Goal: Task Accomplishment & Management: Use online tool/utility

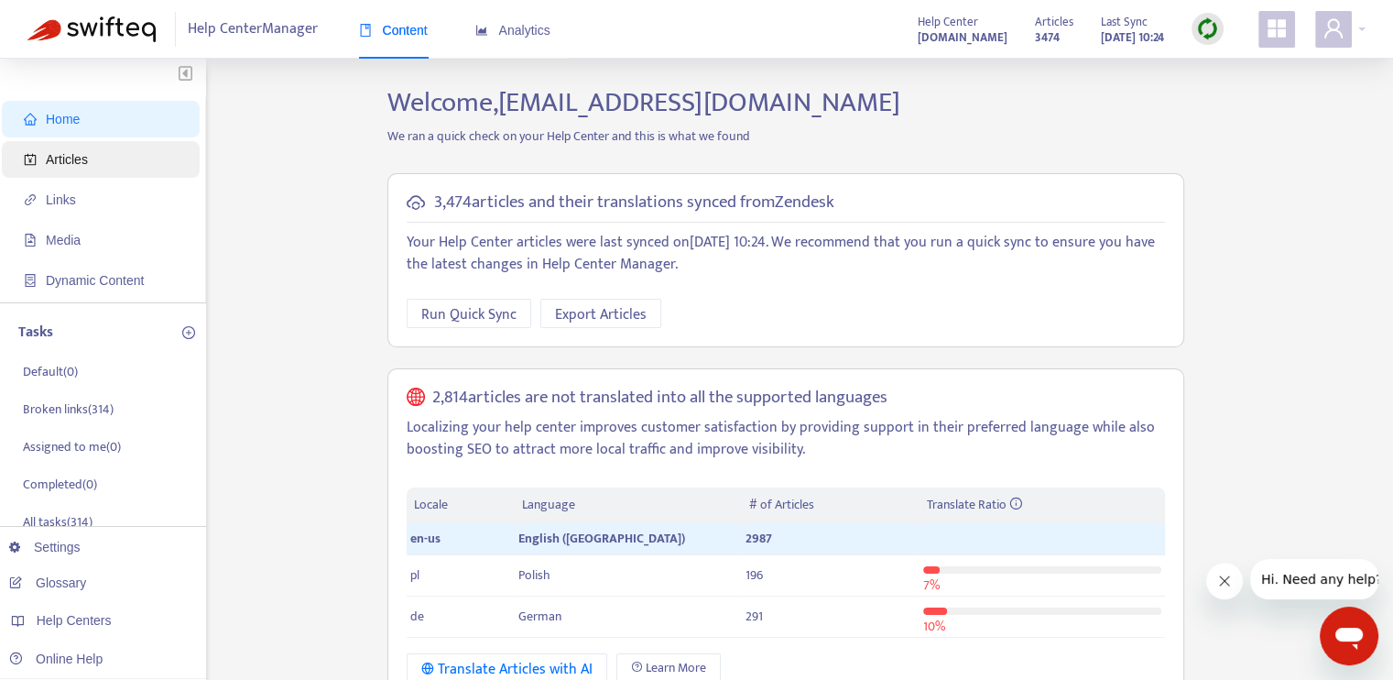
click at [89, 165] on span "Articles" at bounding box center [104, 159] width 161 height 37
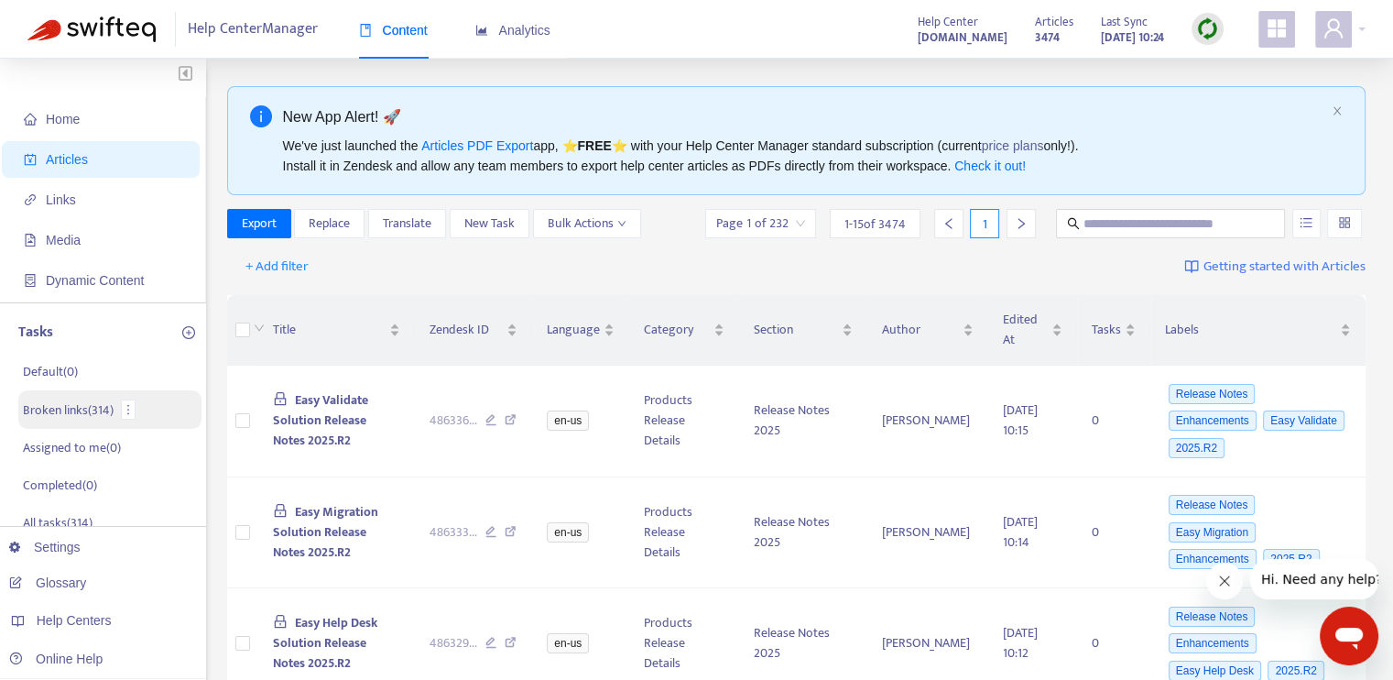
click at [54, 406] on p "Broken links ( 314 )" at bounding box center [68, 409] width 91 height 19
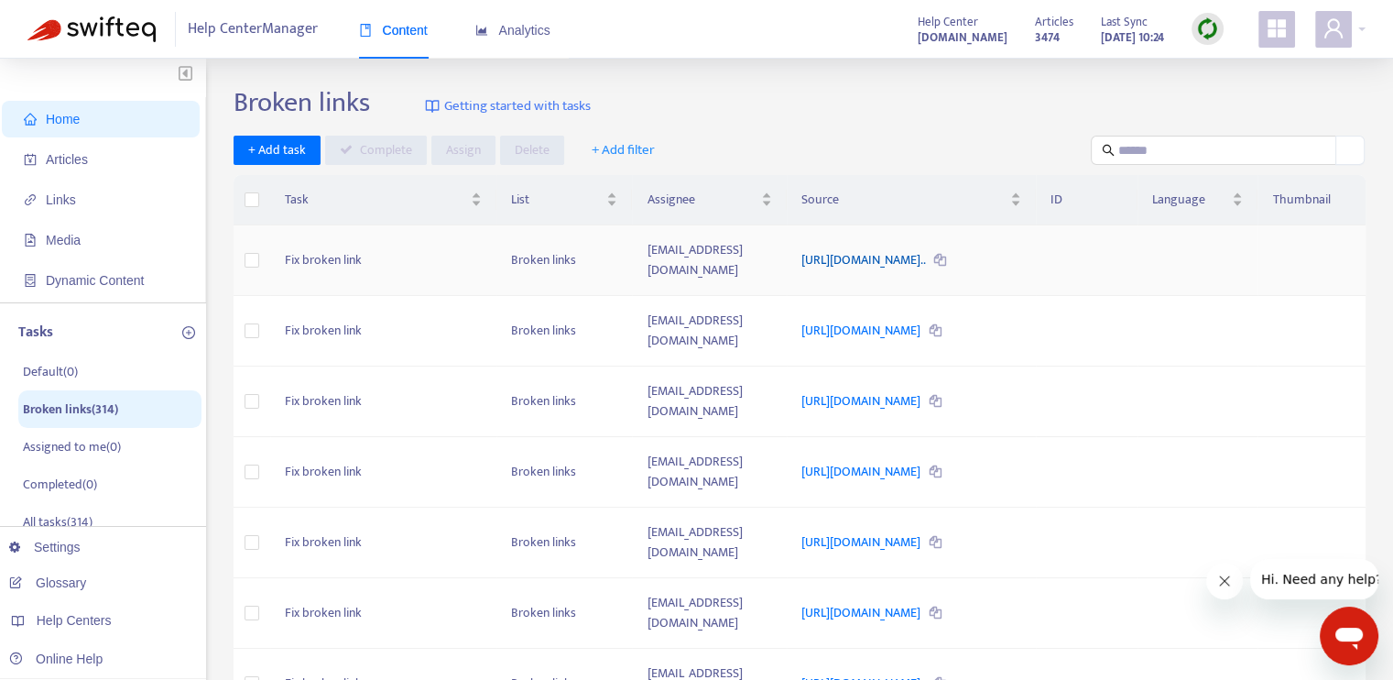
drag, startPoint x: 869, startPoint y: 248, endPoint x: 772, endPoint y: 245, distance: 97.2
drag, startPoint x: 772, startPoint y: 245, endPoint x: 740, endPoint y: 276, distance: 44.7
click at [801, 270] on link "https://helpcenter.spinifexit.com/hc/de/articles/115008743147-Po..." at bounding box center [864, 259] width 126 height 21
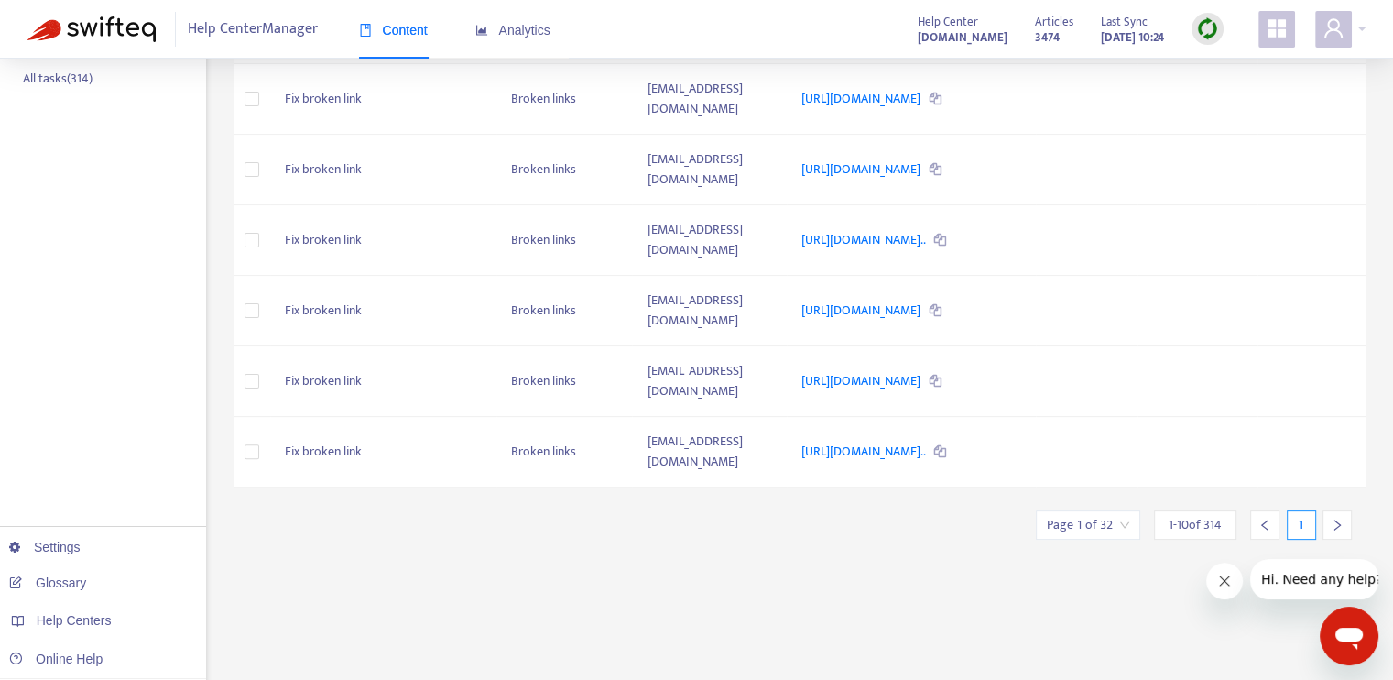
scroll to position [458, 0]
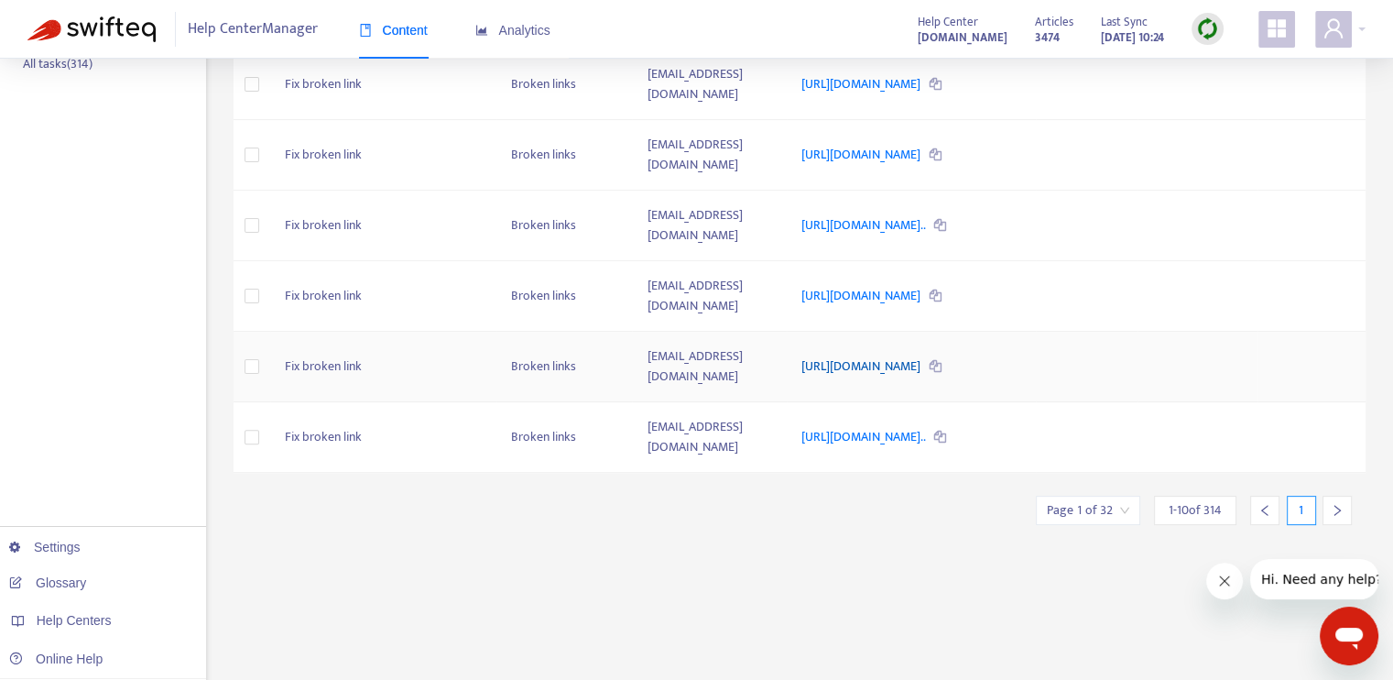
click at [890, 355] on link "[URL][DOMAIN_NAME]" at bounding box center [862, 365] width 122 height 21
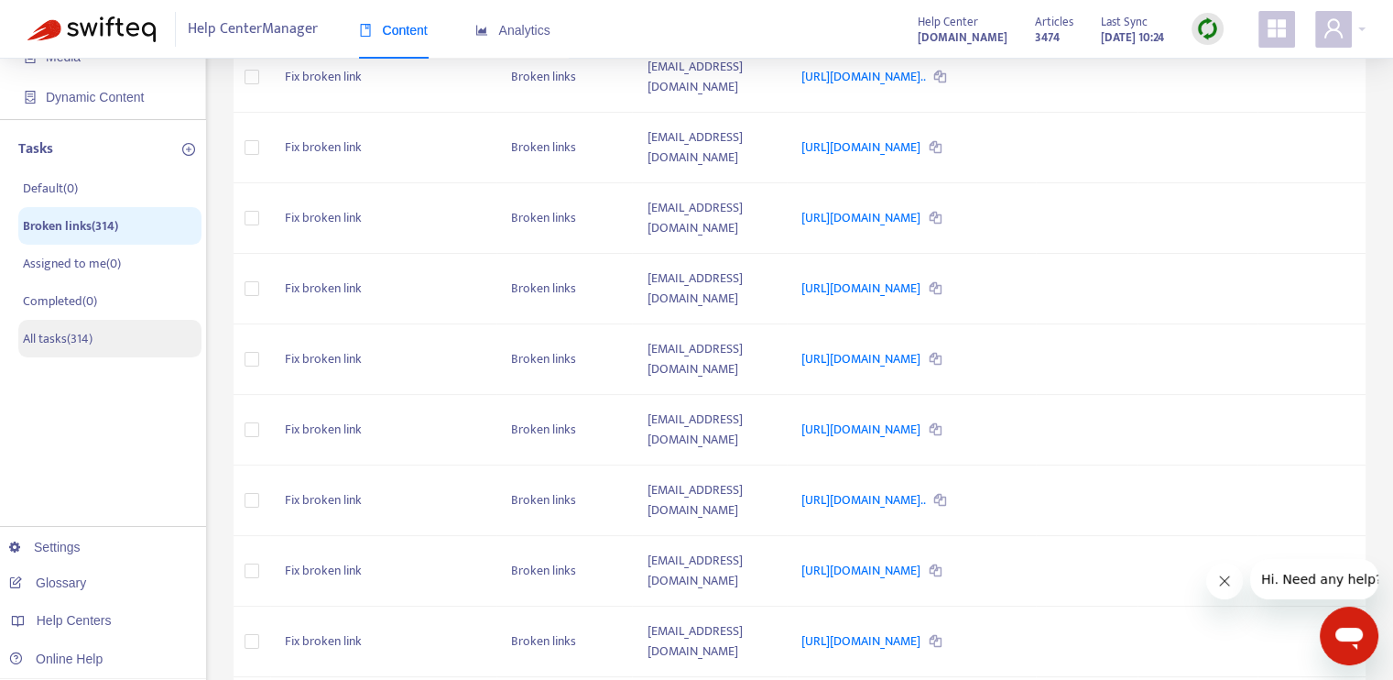
scroll to position [0, 0]
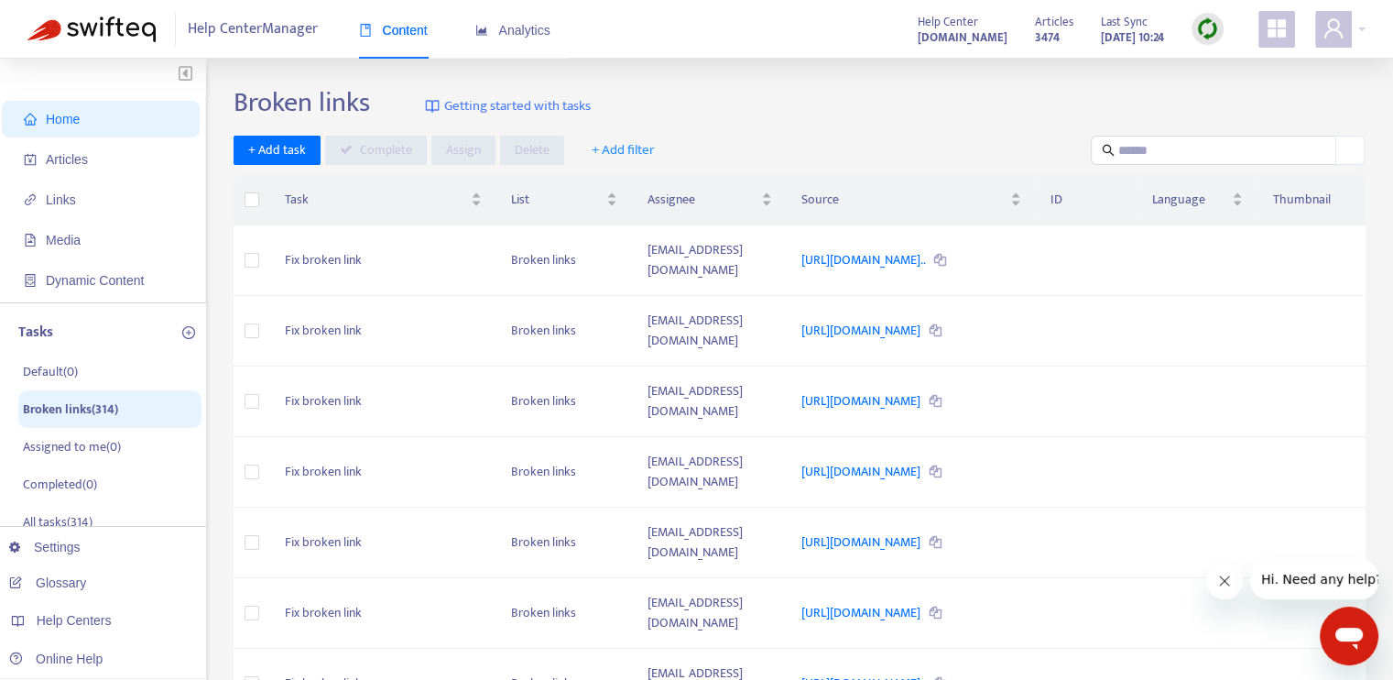
click at [622, 142] on span "+ Add filter" at bounding box center [623, 150] width 63 height 22
click at [634, 219] on span "Article Language" at bounding box center [635, 216] width 90 height 20
click at [887, 80] on div "Home Articles Links Media Dynamic Content Tasks Default ( 0 ) Broken links ( 31…" at bounding box center [696, 608] width 1393 height 1099
click at [781, 32] on div "Help Center Manager Content Analytics Help Center spinifexit.zendesk.com Articl…" at bounding box center [696, 29] width 1393 height 59
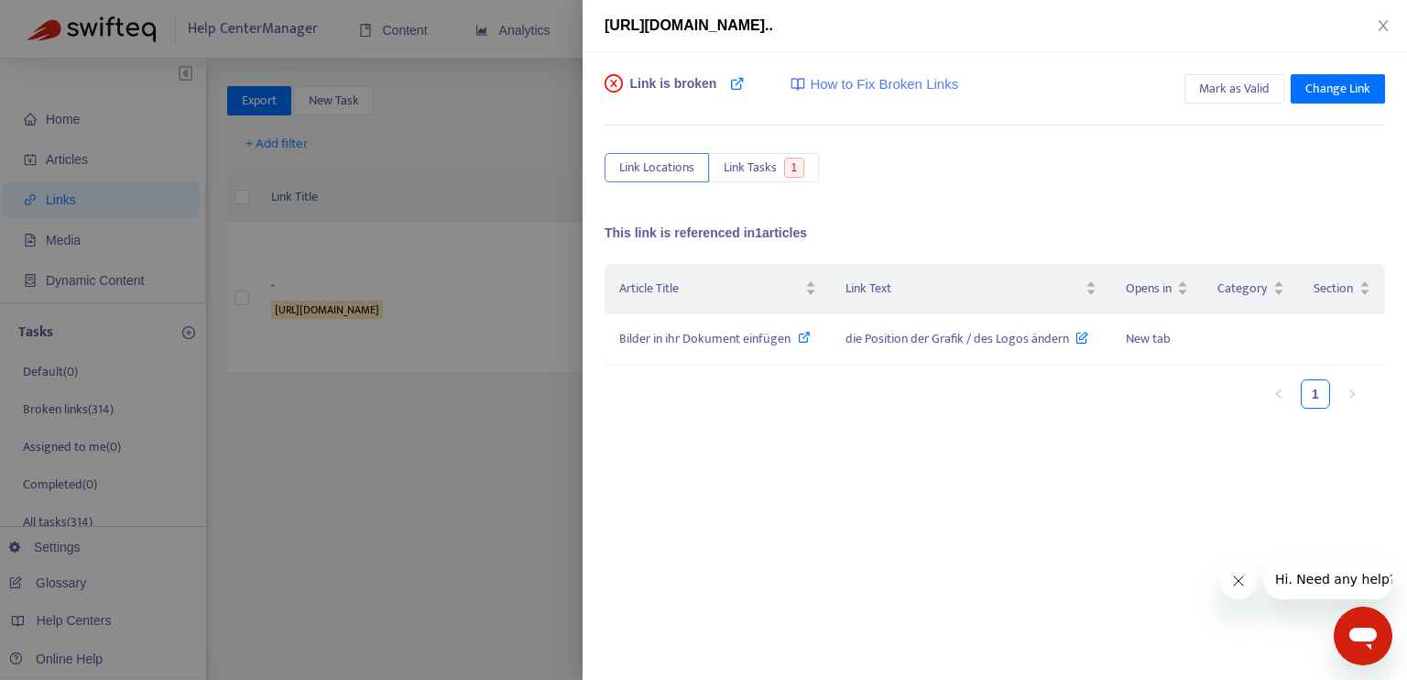
click at [536, 446] on div at bounding box center [703, 340] width 1407 height 680
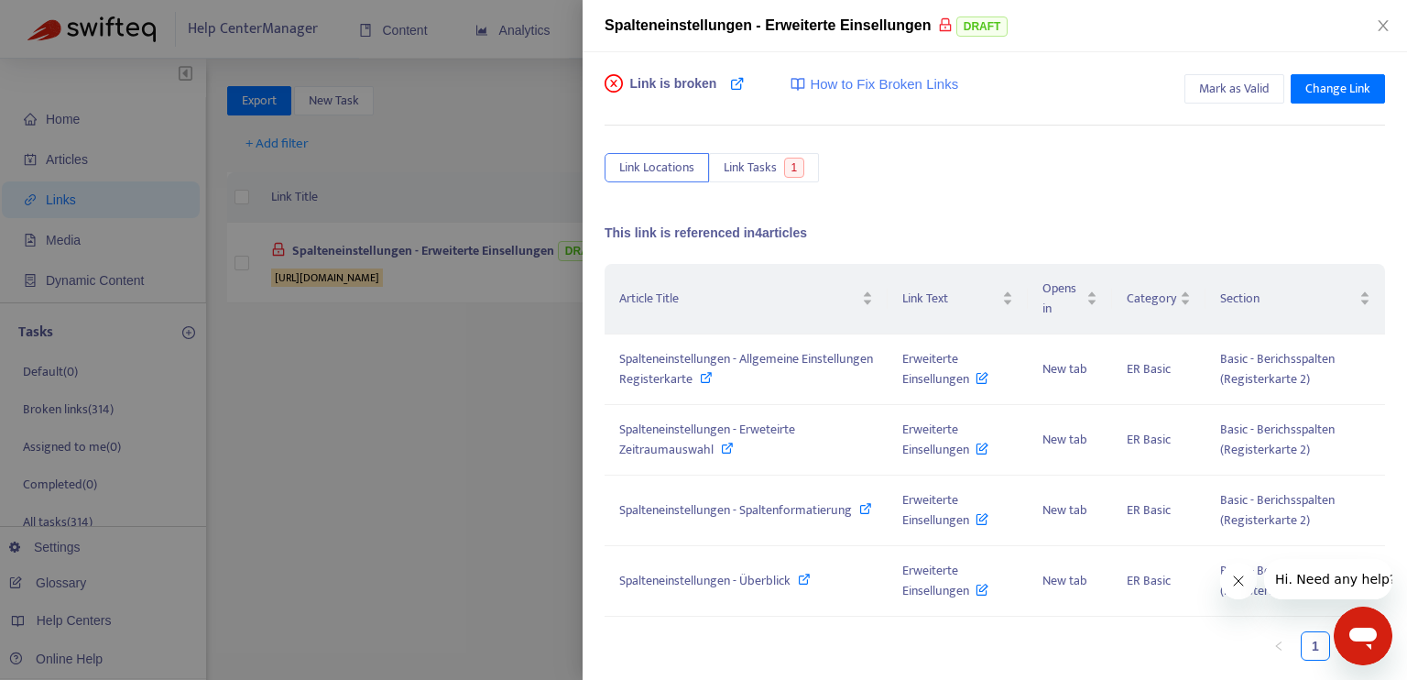
click at [538, 473] on div at bounding box center [703, 340] width 1407 height 680
